Goal: Entertainment & Leisure: Consume media (video, audio)

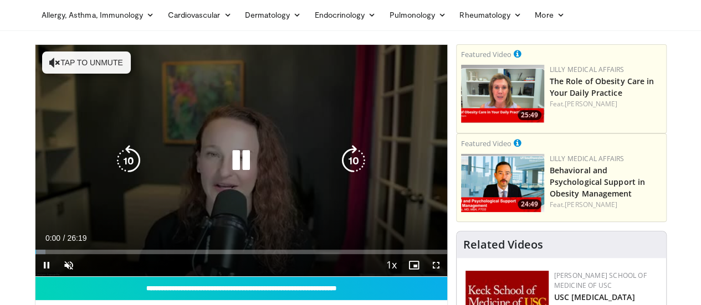
scroll to position [42, 0]
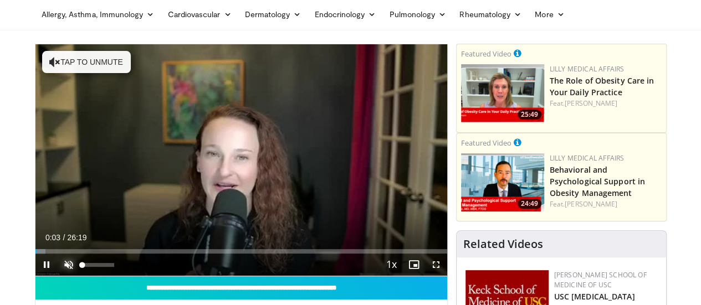
click at [58, 276] on span "Video Player" at bounding box center [69, 265] width 22 height 22
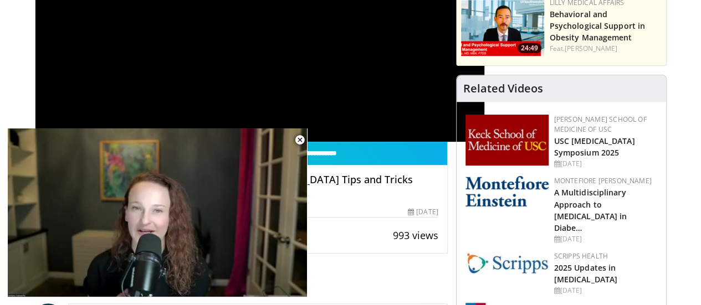
scroll to position [199, 0]
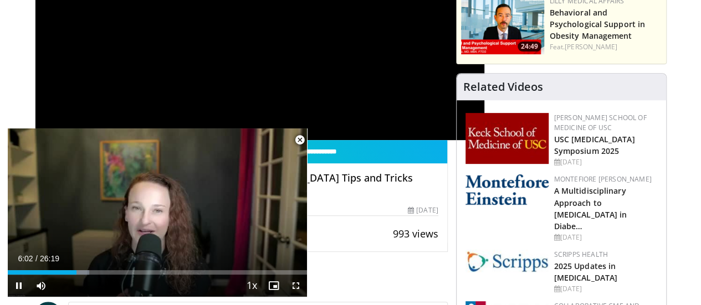
click at [299, 140] on span "Video Player" at bounding box center [300, 140] width 22 height 22
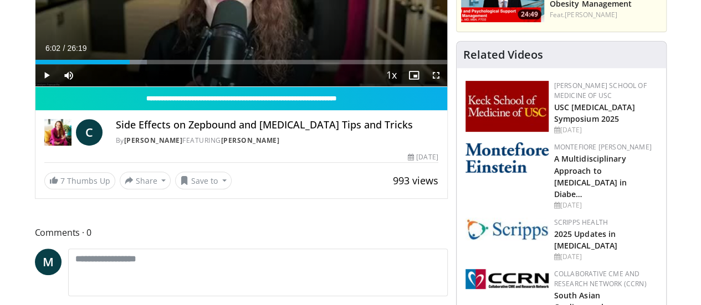
scroll to position [232, 0]
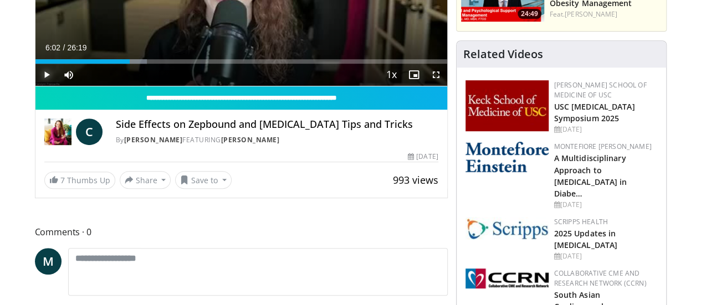
click at [35, 86] on span "Video Player" at bounding box center [46, 75] width 22 height 22
click at [274, 64] on div "Progress Bar" at bounding box center [274, 61] width 1 height 4
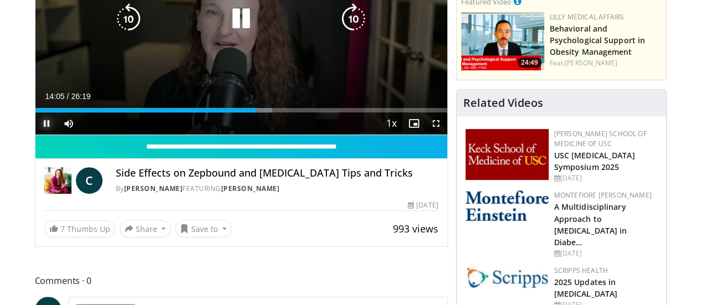
scroll to position [155, 0]
